Goal: Transaction & Acquisition: Purchase product/service

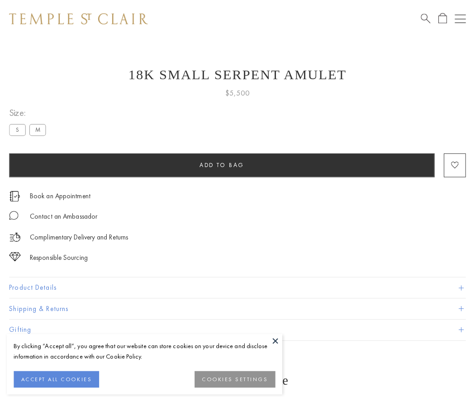
scroll to position [4, 0]
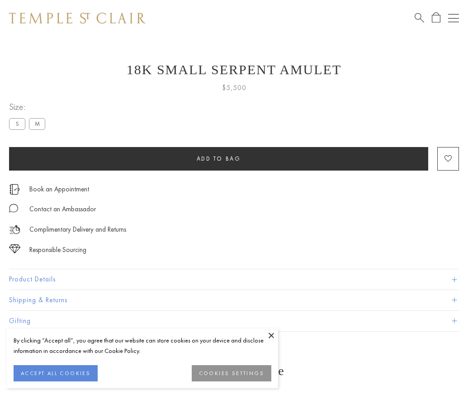
click at [218, 158] on span "Add to bag" at bounding box center [219, 159] width 44 height 8
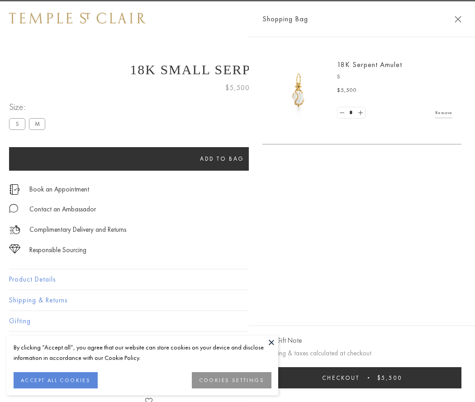
click at [359, 377] on span "Checkout" at bounding box center [341, 377] width 38 height 8
